Goal: Transaction & Acquisition: Purchase product/service

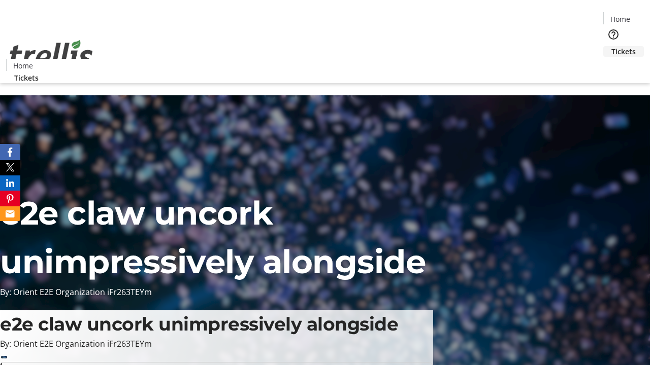
click at [611, 46] on span "Tickets" at bounding box center [623, 51] width 24 height 11
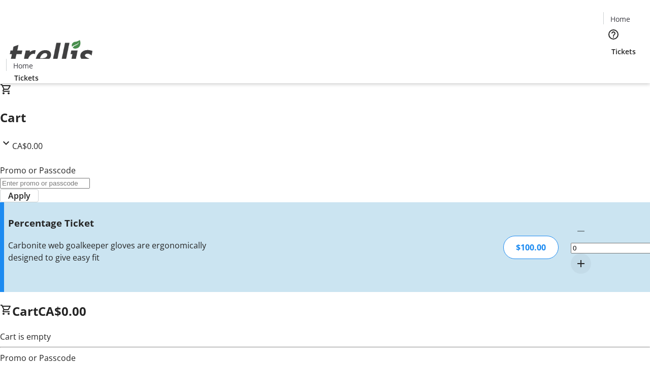
click at [575, 258] on mat-icon "Increment by one" at bounding box center [581, 264] width 12 height 12
type input "1"
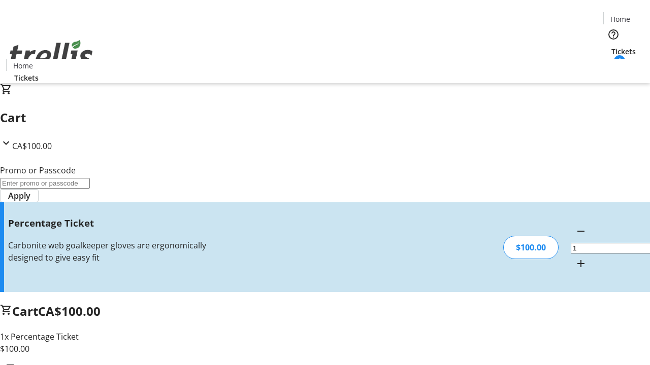
type input "BAR"
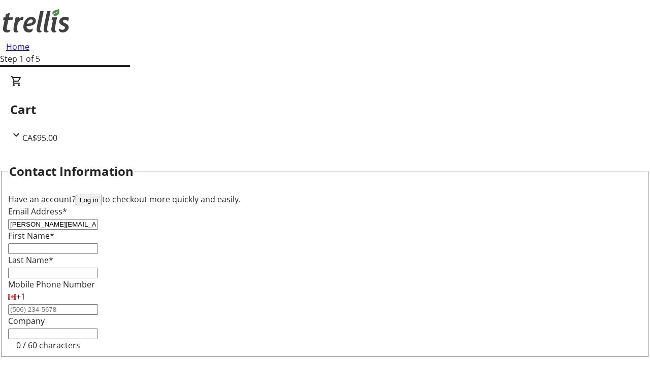
type input "[PERSON_NAME][EMAIL_ADDRESS][DOMAIN_NAME]"
type input "[PERSON_NAME]"
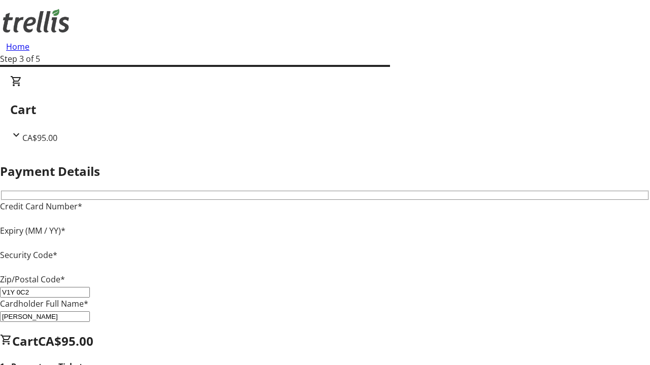
type input "V1Y 0C2"
